Goal: Navigation & Orientation: Find specific page/section

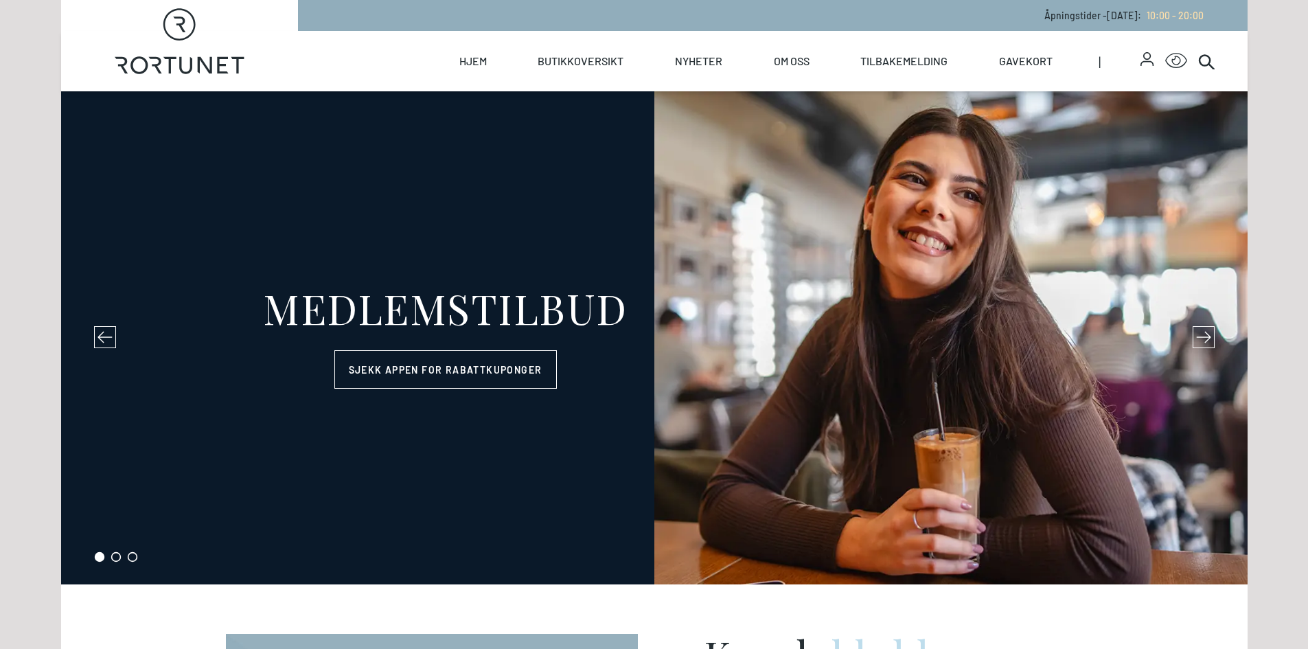
select select "NO"
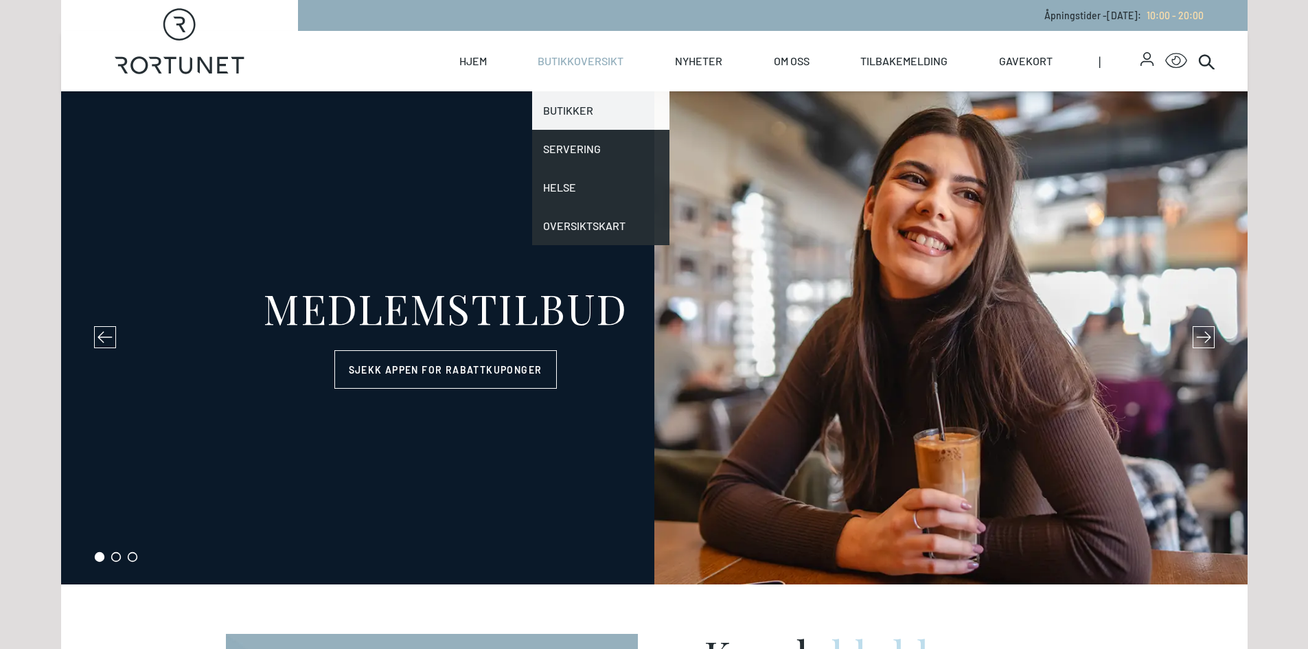
click at [576, 116] on link "Butikker" at bounding box center [600, 110] width 137 height 38
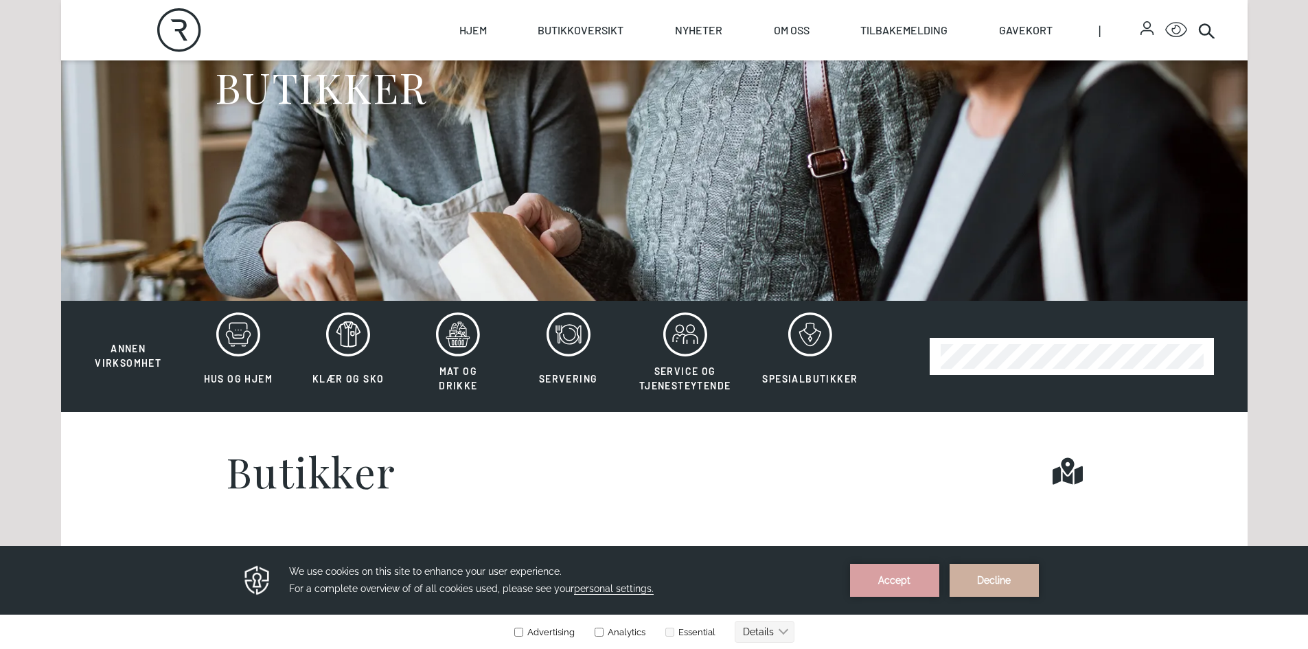
scroll to position [213, 0]
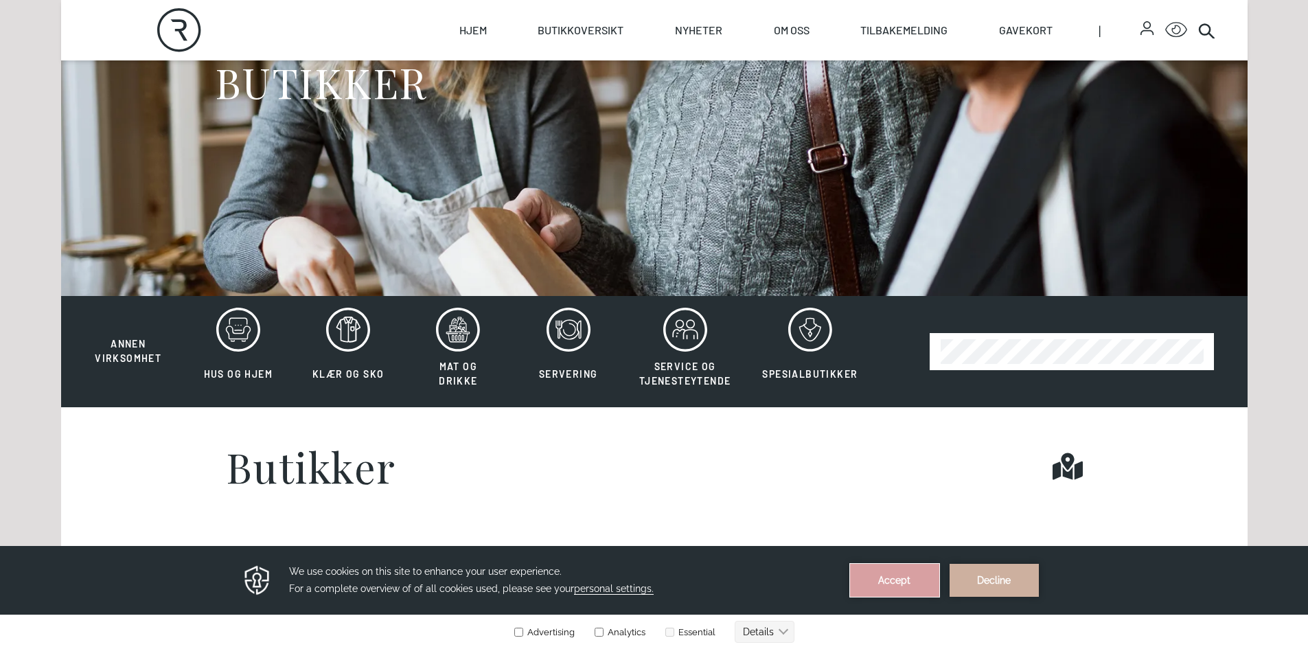
click at [909, 582] on button "Accept" at bounding box center [894, 580] width 89 height 33
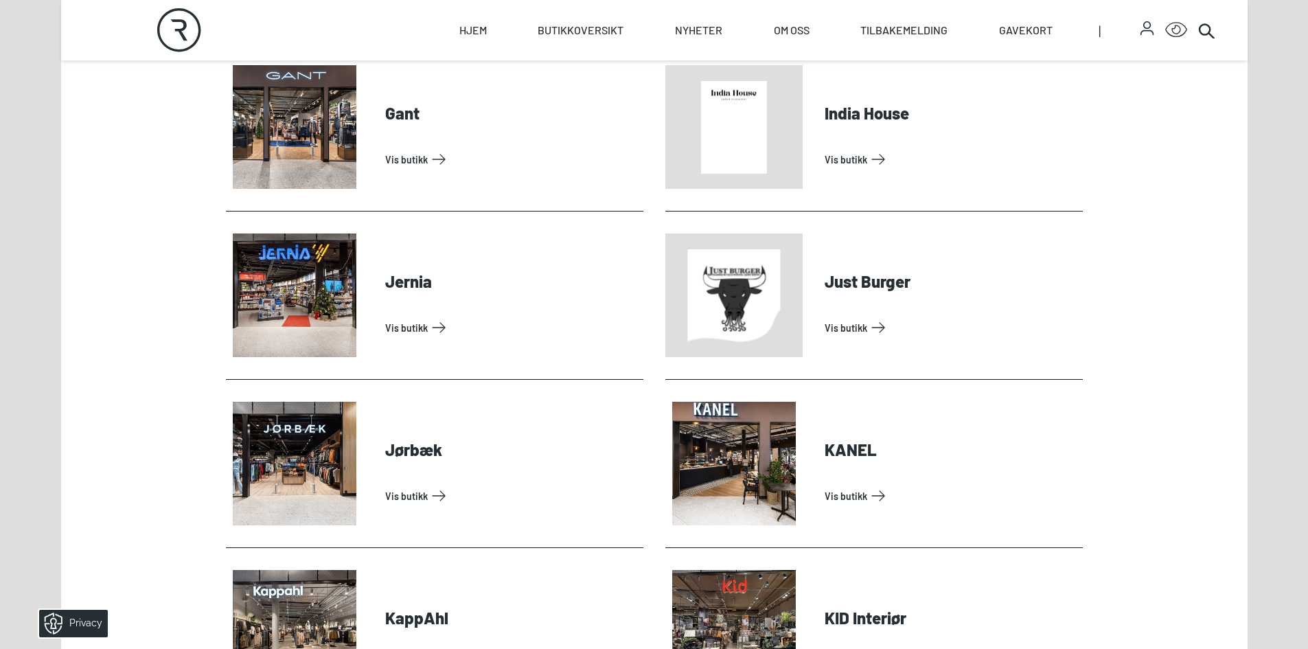
scroll to position [1385, 0]
click at [428, 334] on link "Vis butikk" at bounding box center [511, 327] width 253 height 22
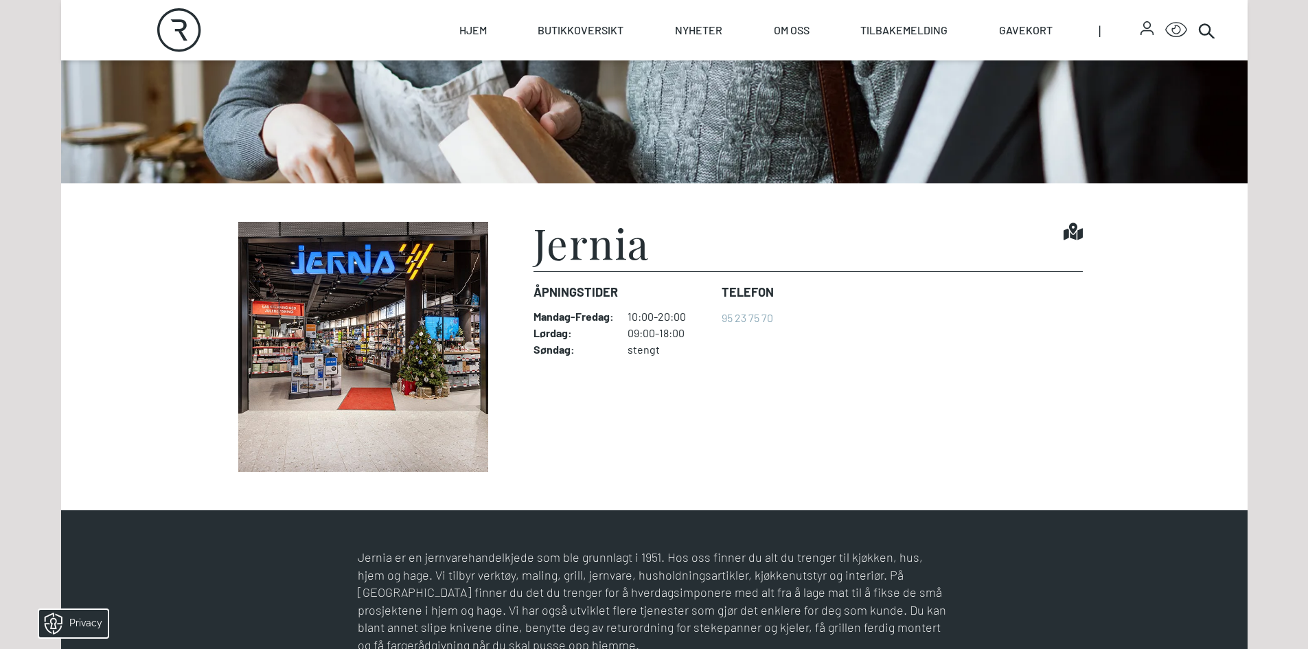
scroll to position [328, 0]
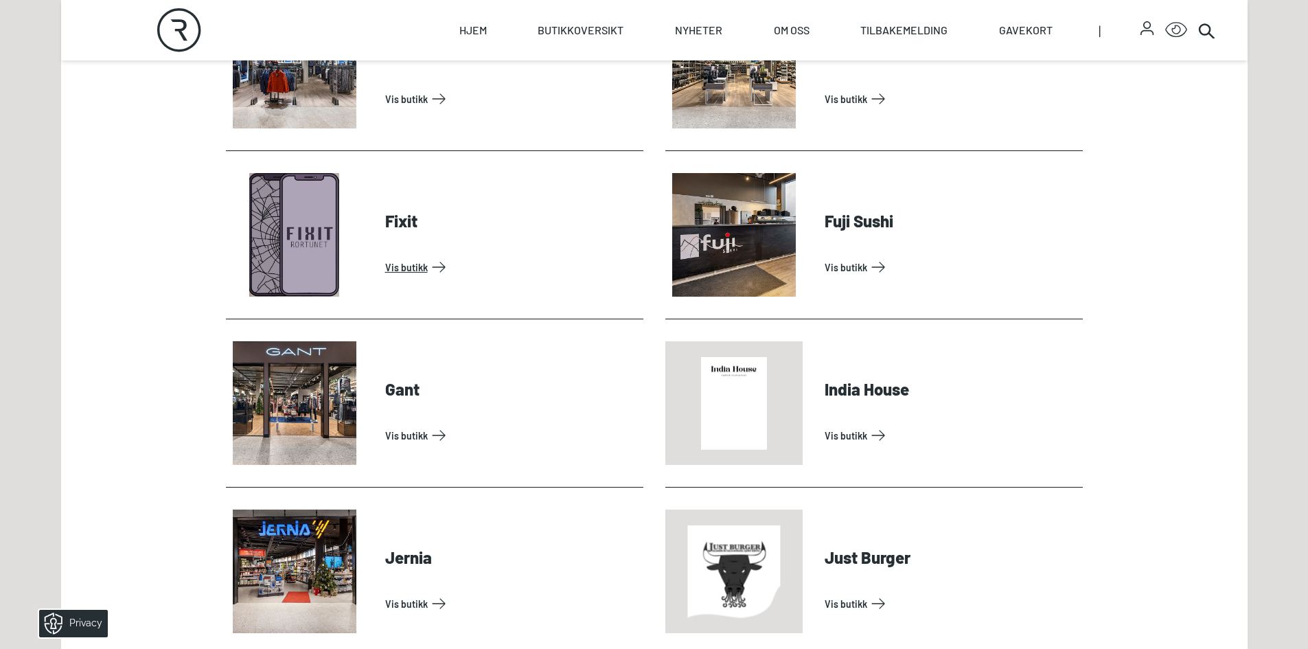
scroll to position [1108, 0]
click at [427, 268] on link "Vis butikk" at bounding box center [511, 268] width 253 height 22
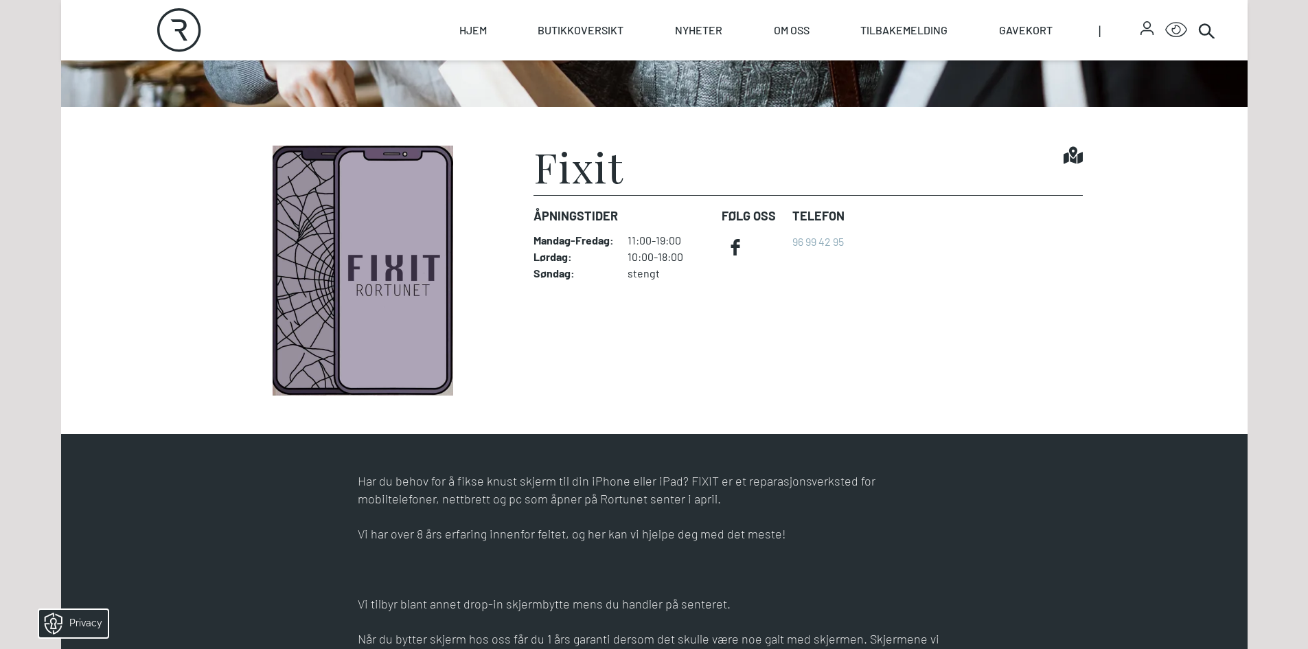
scroll to position [406, 0]
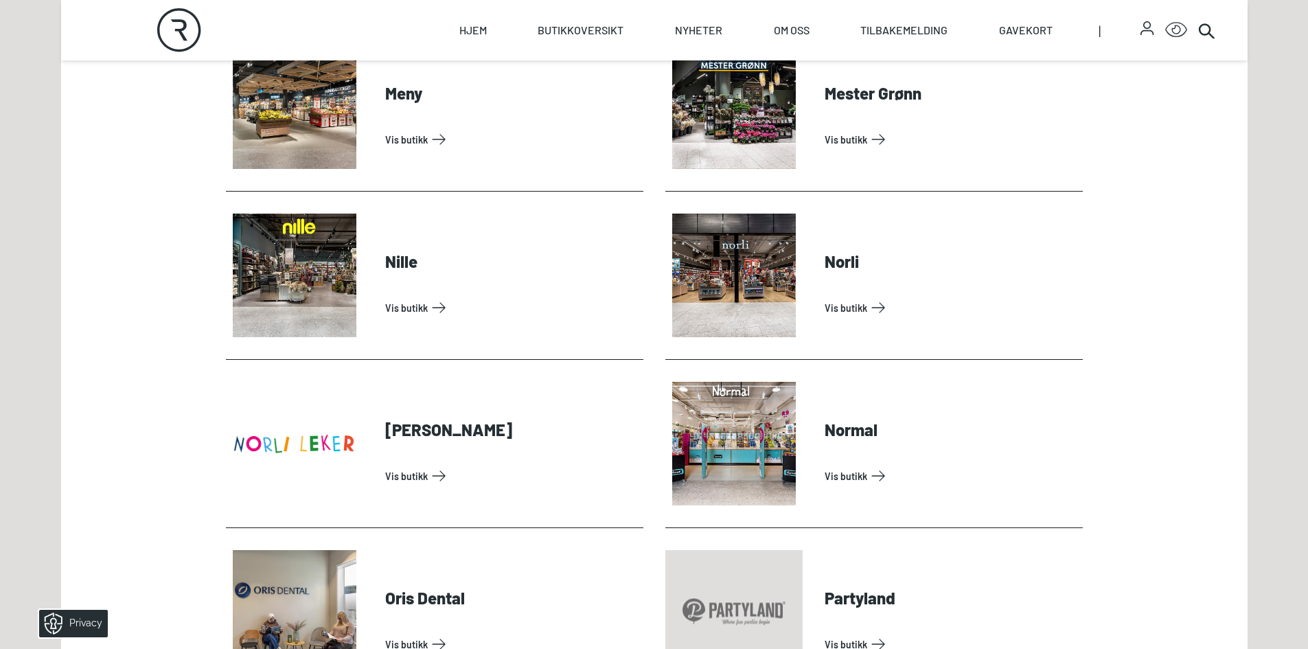
scroll to position [2693, 0]
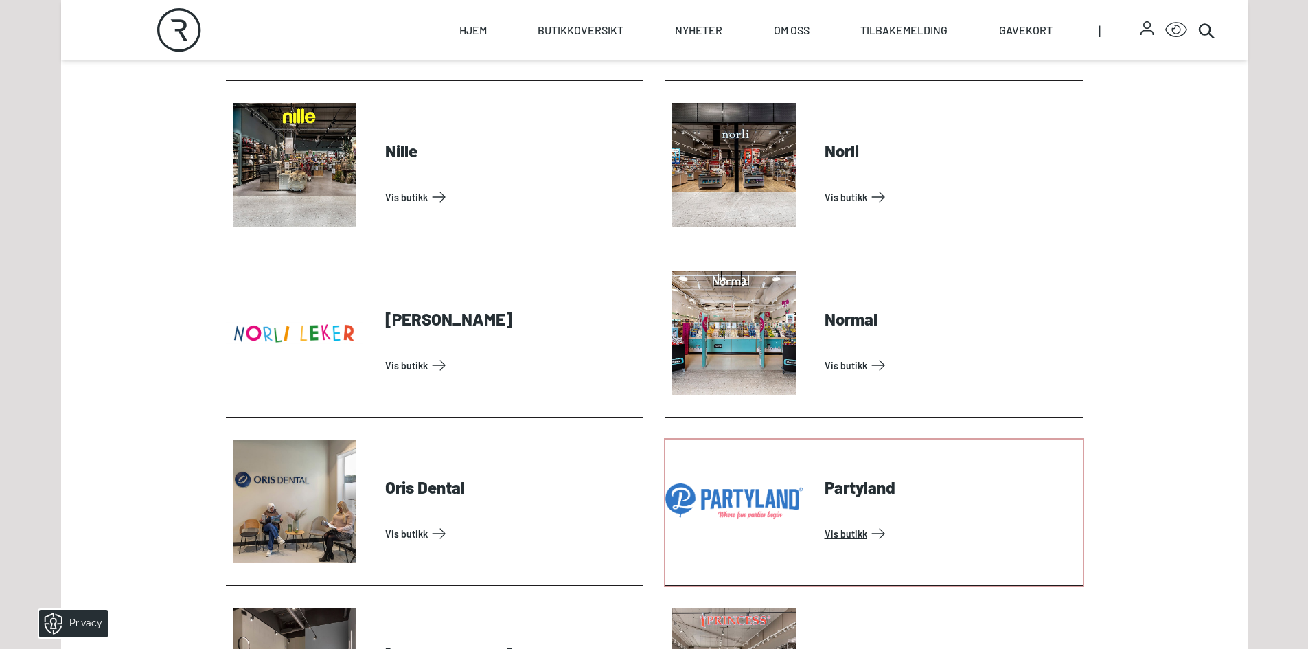
click at [856, 536] on link "Vis butikk" at bounding box center [951, 534] width 253 height 22
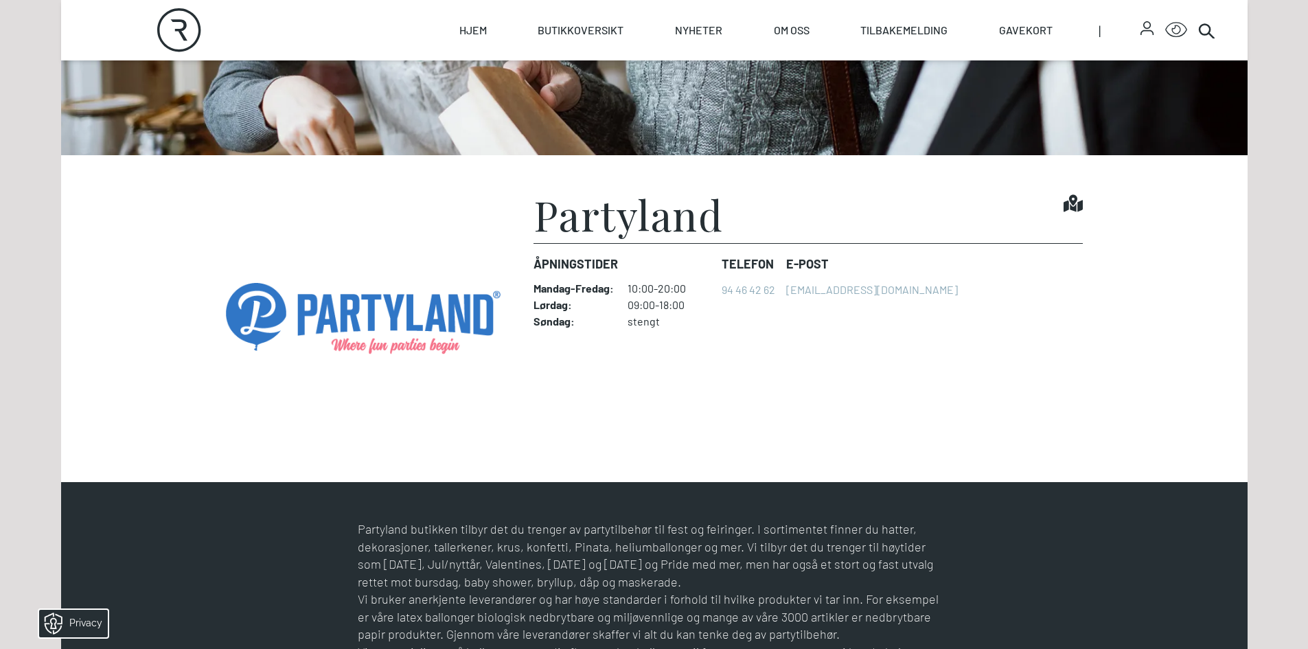
scroll to position [358, 0]
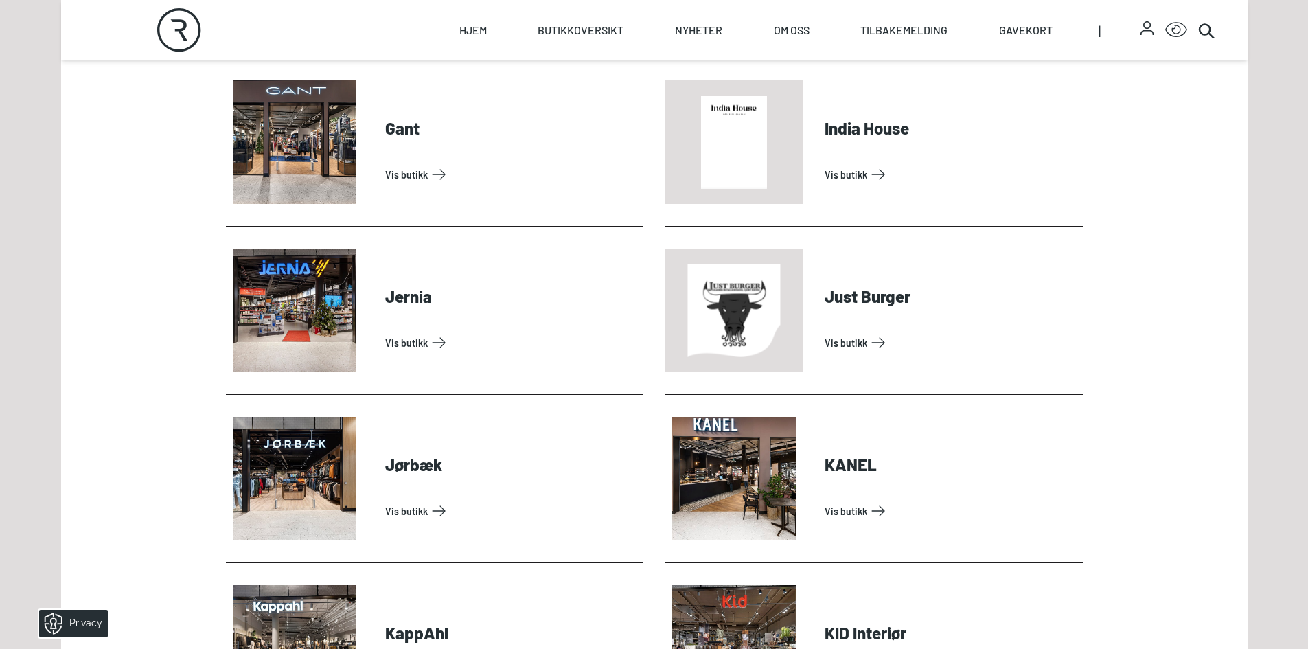
scroll to position [1370, 0]
